Goal: Information Seeking & Learning: Learn about a topic

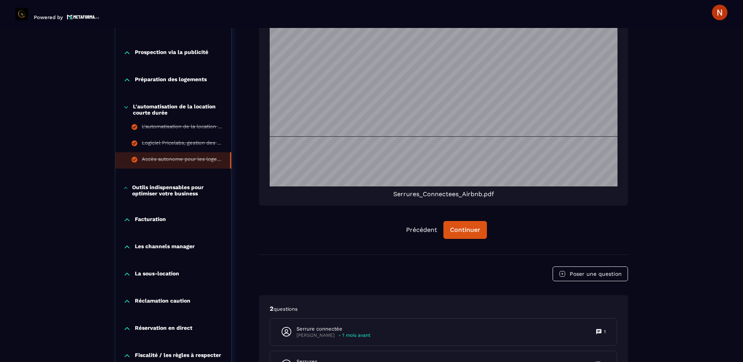
scroll to position [585, 0]
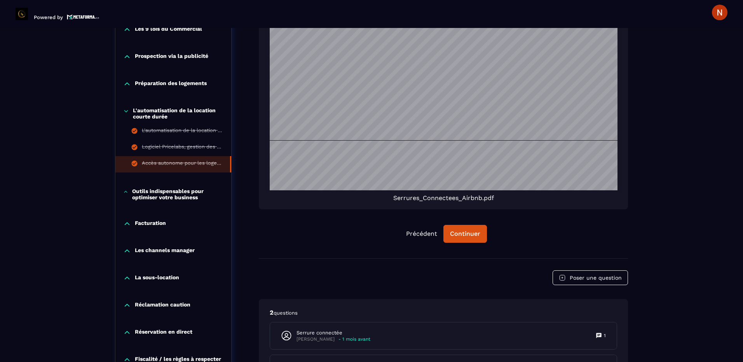
click at [123, 192] on icon at bounding box center [125, 192] width 5 height 8
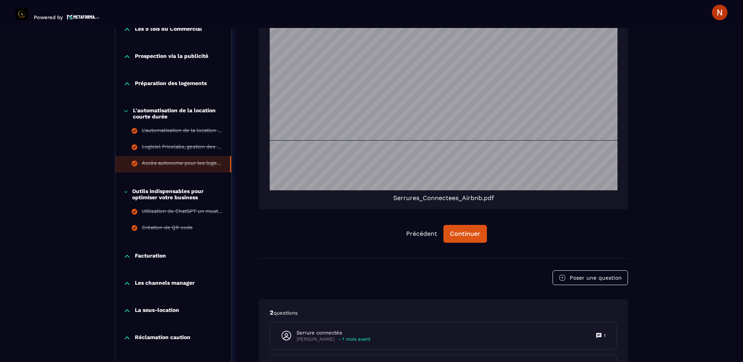
click at [128, 257] on icon at bounding box center [127, 257] width 8 height 8
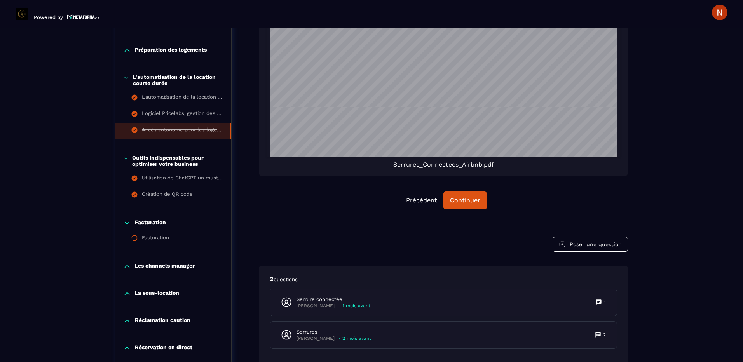
scroll to position [663, 0]
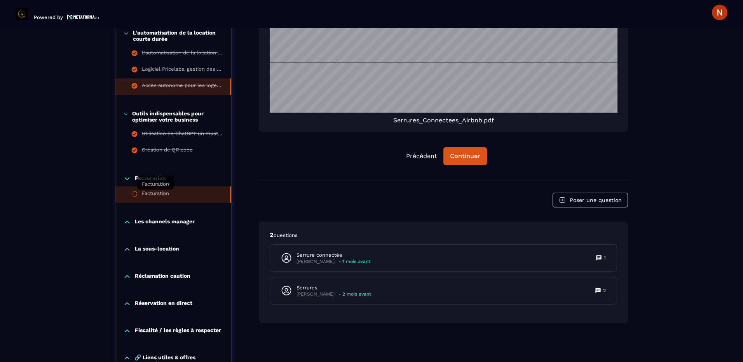
click at [150, 194] on div "Facturation" at bounding box center [155, 194] width 27 height 9
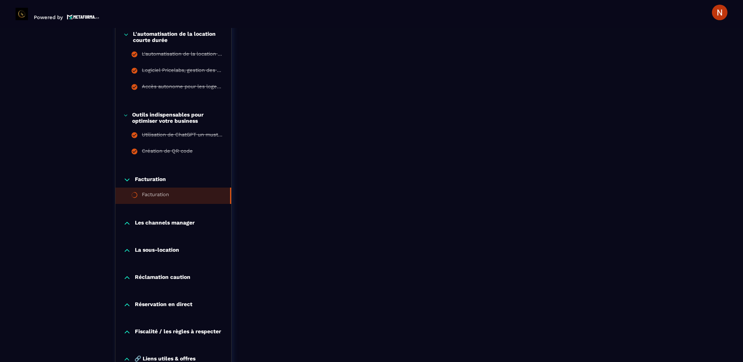
scroll to position [664, 0]
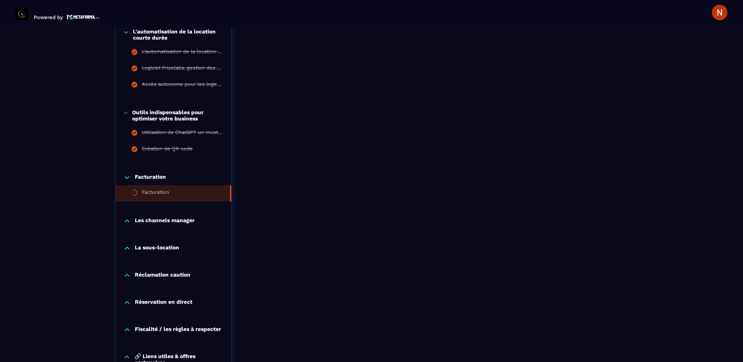
click at [128, 223] on icon at bounding box center [127, 221] width 8 height 8
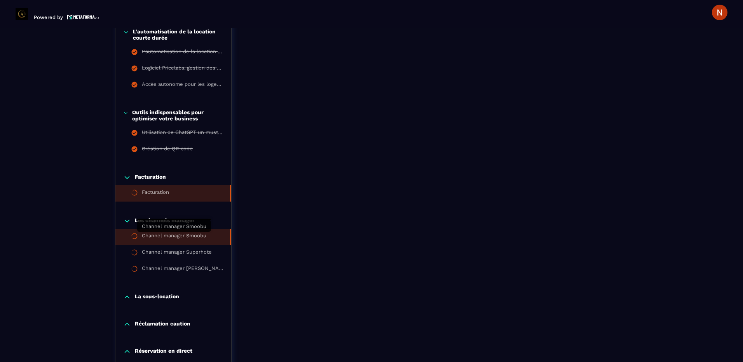
click at [161, 238] on div "Channel manager Smoobu" at bounding box center [174, 237] width 65 height 9
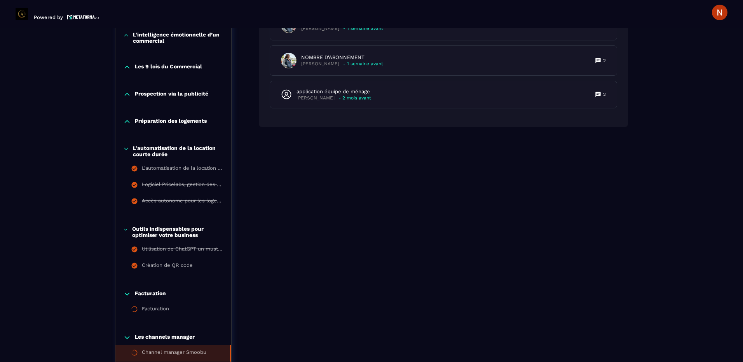
scroll to position [625, 0]
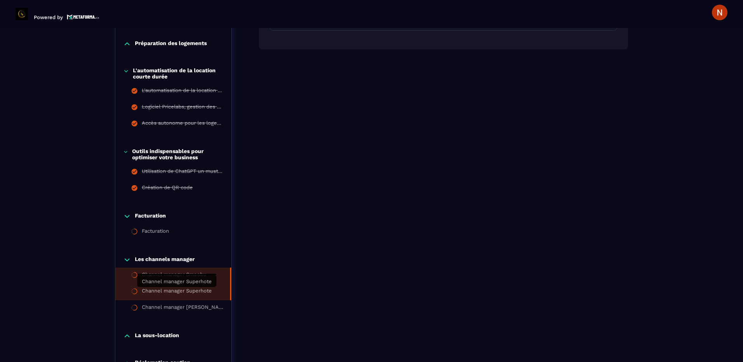
click at [147, 291] on div "Channel manager Superhote" at bounding box center [177, 292] width 70 height 9
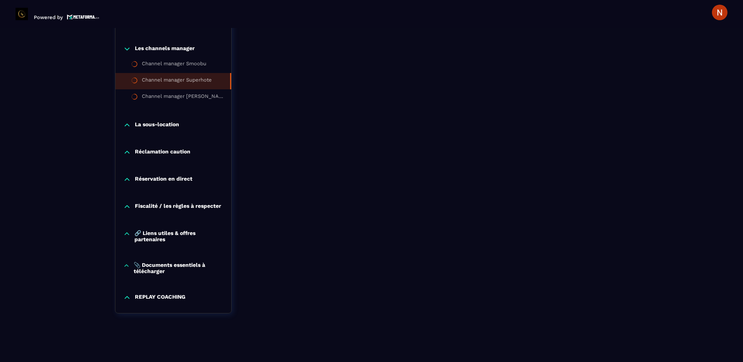
scroll to position [722, 0]
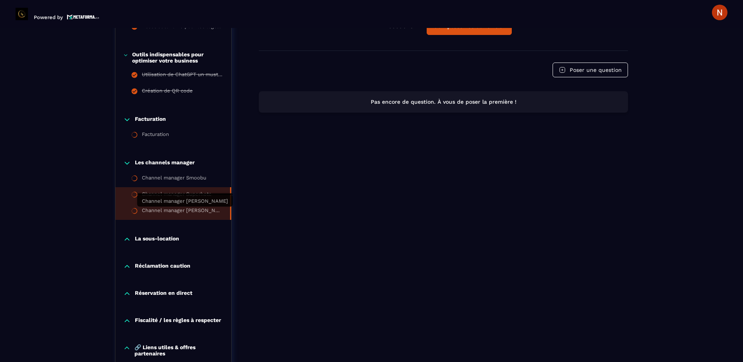
click at [151, 209] on div "Channel manager [PERSON_NAME]" at bounding box center [182, 212] width 80 height 9
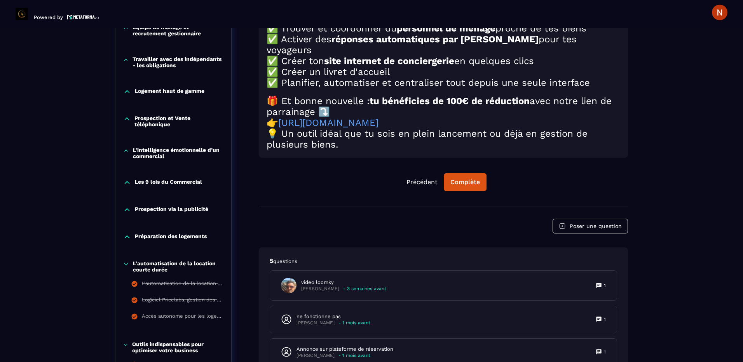
scroll to position [470, 0]
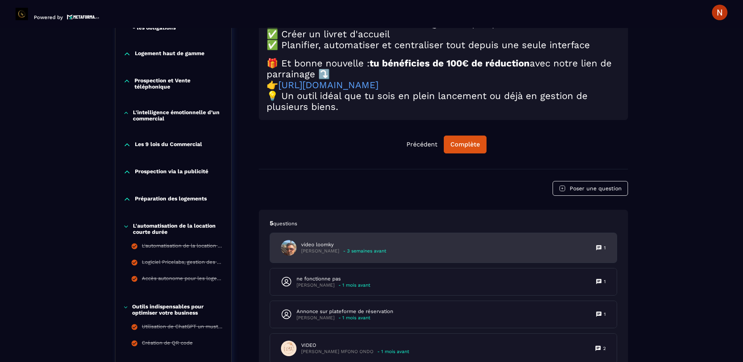
click at [332, 248] on p "video loomky" at bounding box center [343, 244] width 85 height 7
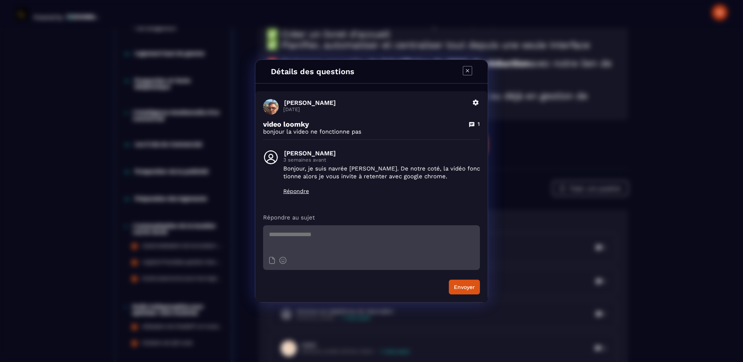
click at [468, 69] on icon "Modal window" at bounding box center [467, 70] width 9 height 9
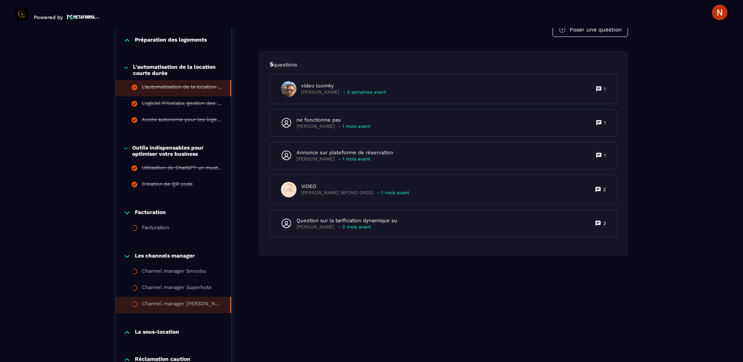
scroll to position [703, 0]
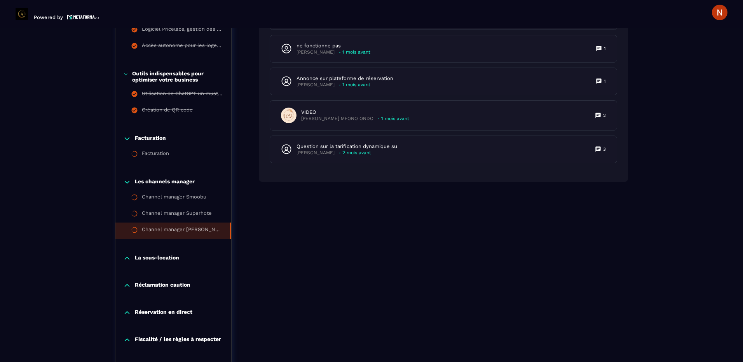
click at [130, 262] on icon at bounding box center [127, 259] width 8 height 8
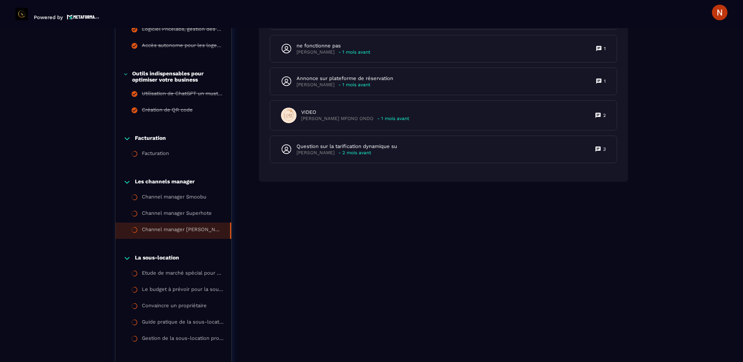
scroll to position [819, 0]
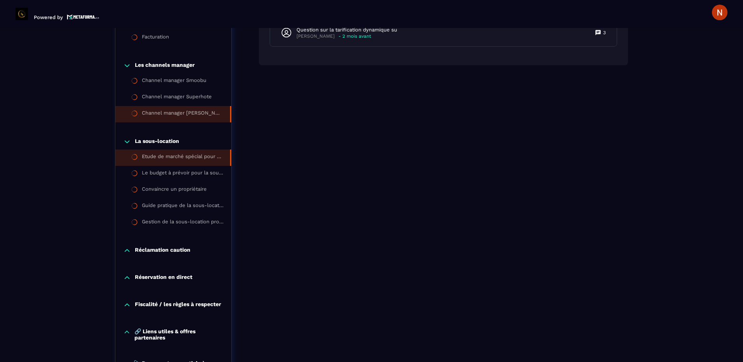
click at [188, 154] on div "Etude de marché spécial pour sous location" at bounding box center [182, 158] width 80 height 9
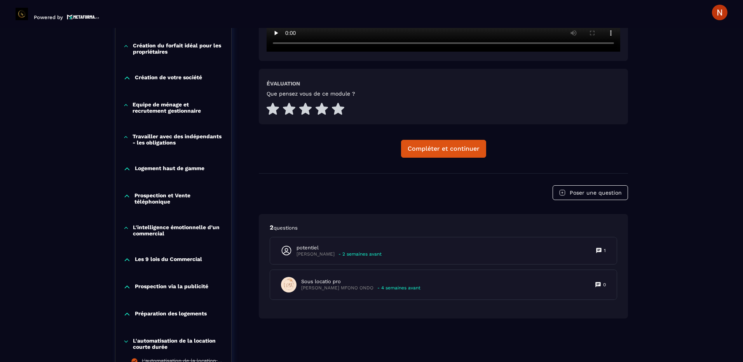
scroll to position [392, 0]
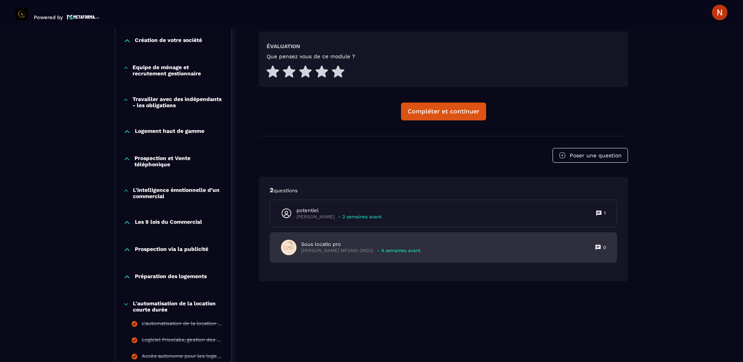
click at [306, 248] on p "[PERSON_NAME] MFONO ONDO" at bounding box center [337, 251] width 72 height 6
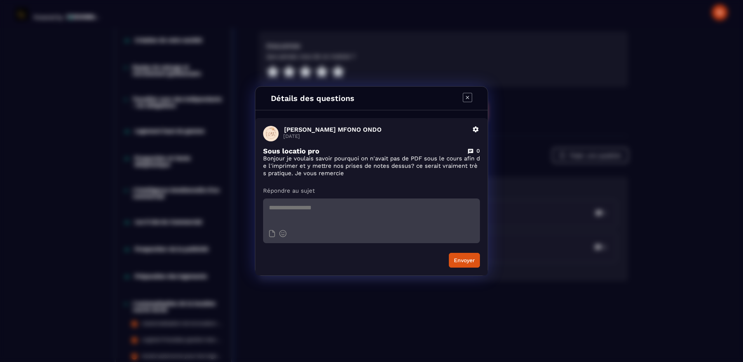
click at [464, 98] on icon "Modal window" at bounding box center [467, 97] width 9 height 9
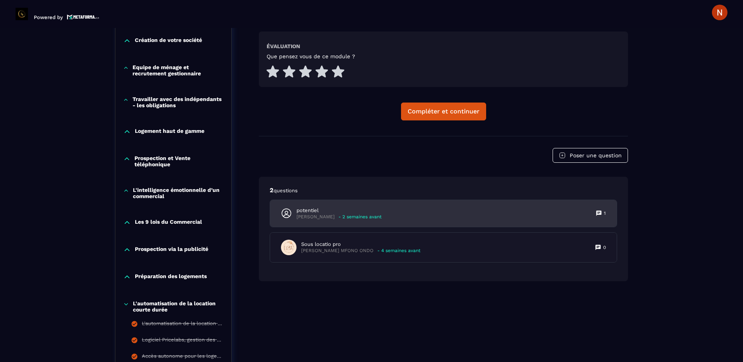
click at [302, 209] on p "potentiel" at bounding box center [339, 210] width 85 height 7
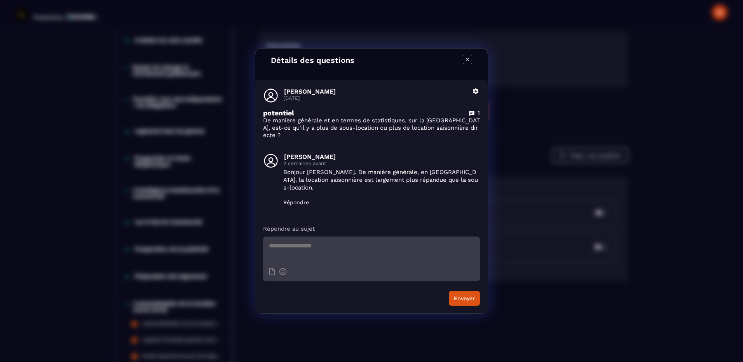
click at [463, 64] on icon "Modal window" at bounding box center [467, 59] width 9 height 9
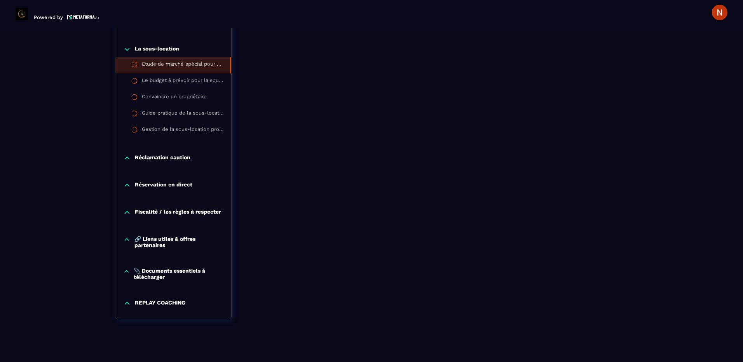
scroll to position [920, 0]
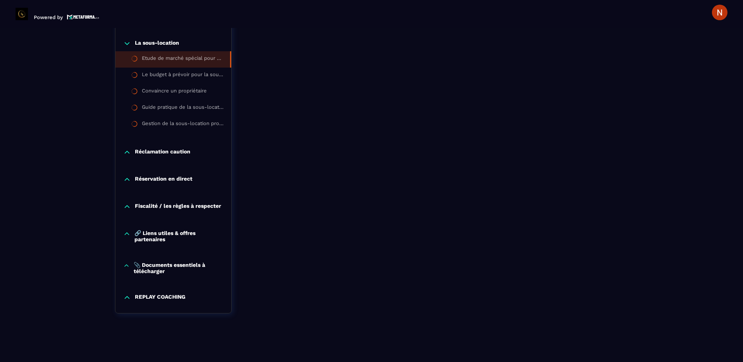
click at [126, 297] on icon at bounding box center [127, 298] width 8 height 8
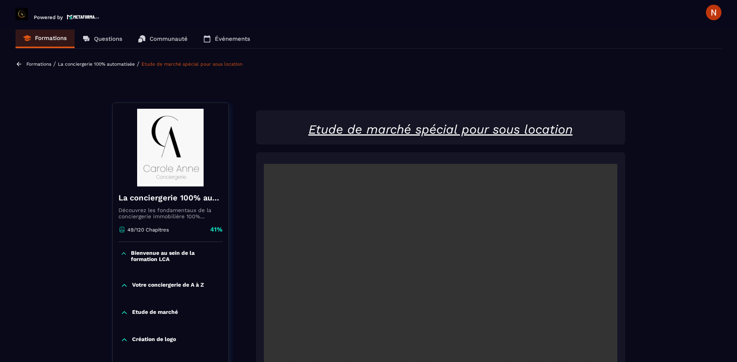
scroll to position [0, 0]
